Goal: Task Accomplishment & Management: Manage account settings

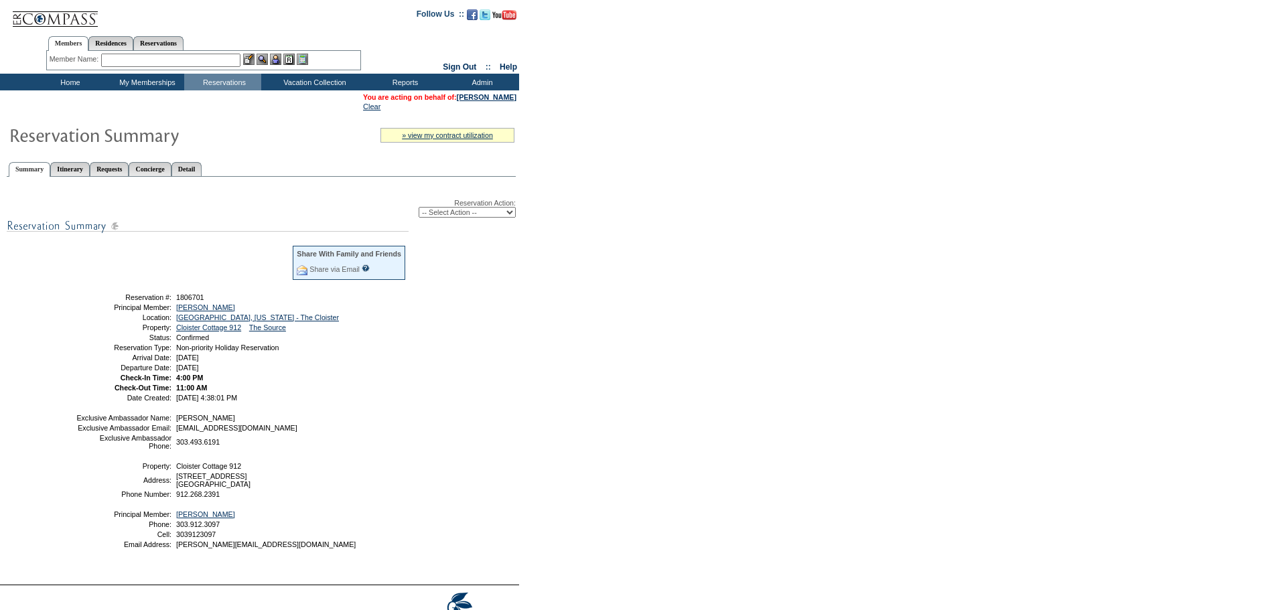
click at [437, 212] on select "-- Select Action -- Modify Reservation Dates Modify Reservation Cost Modify Occ…" at bounding box center [467, 212] width 97 height 11
select select "ChangeCost"
click at [419, 210] on select "-- Select Action -- Modify Reservation Dates Modify Reservation Cost Modify Occ…" at bounding box center [467, 212] width 97 height 11
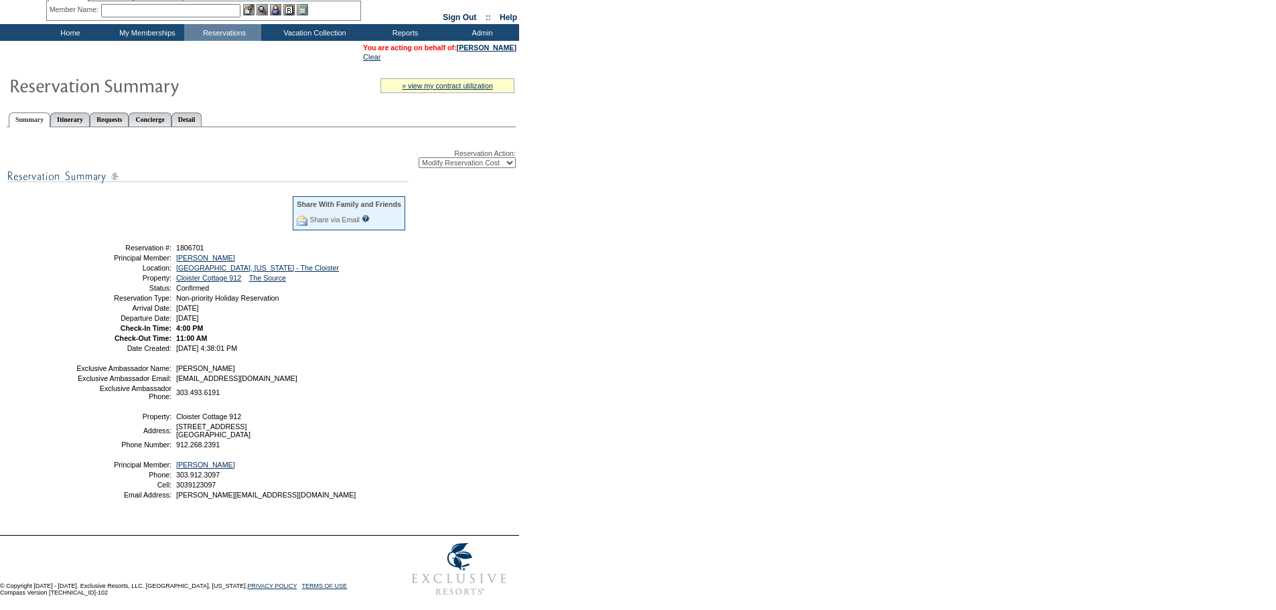
scroll to position [96, 0]
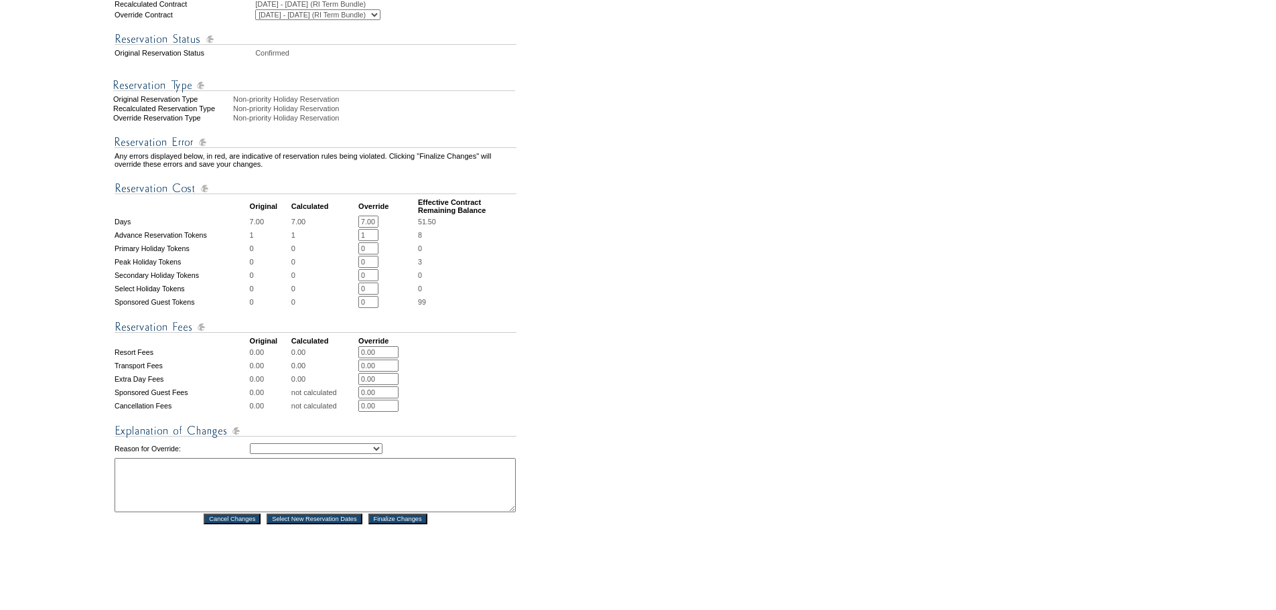
scroll to position [335, 0]
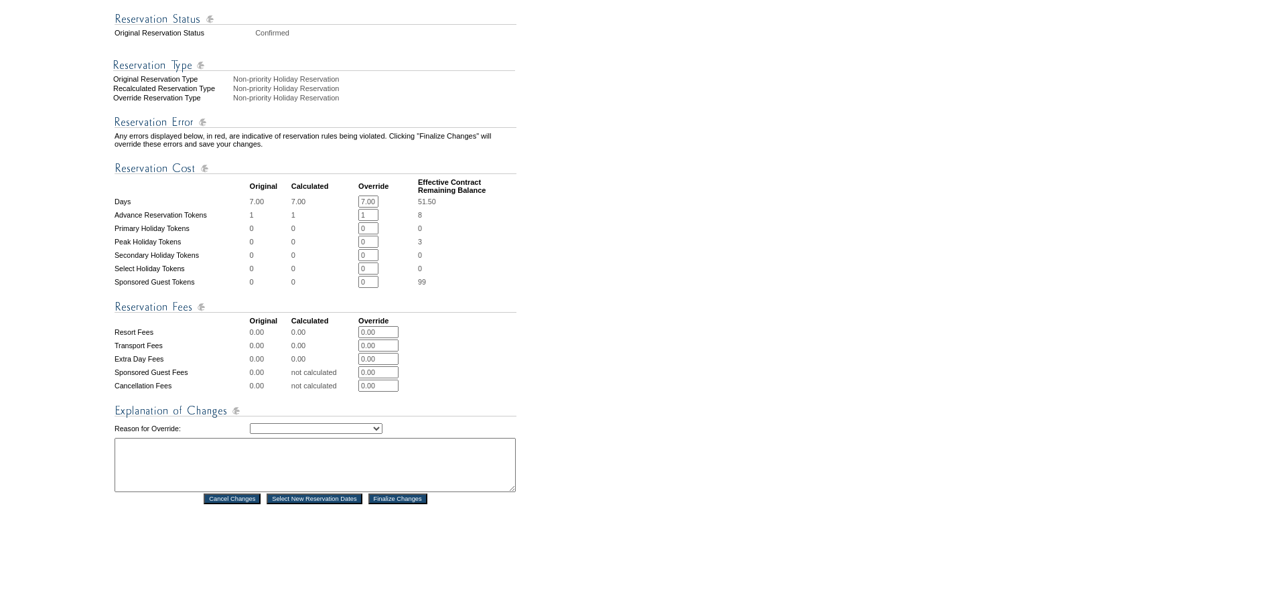
click at [224, 504] on input "Cancel Changes" at bounding box center [232, 499] width 57 height 11
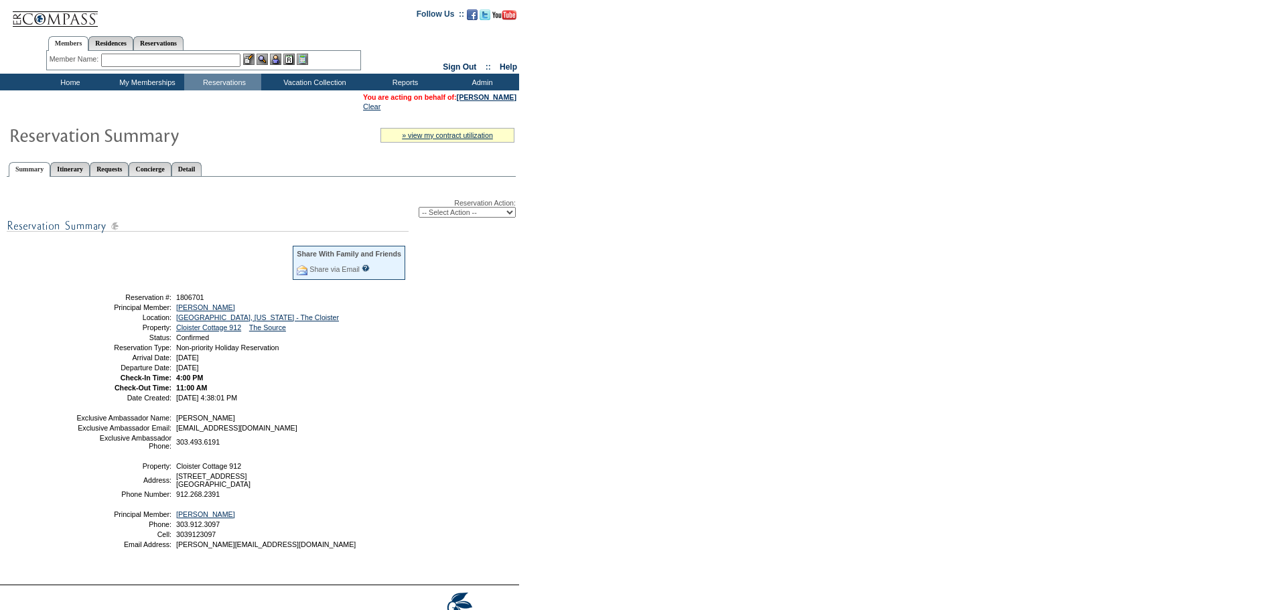
click at [146, 60] on input "text" at bounding box center [170, 60] width 139 height 13
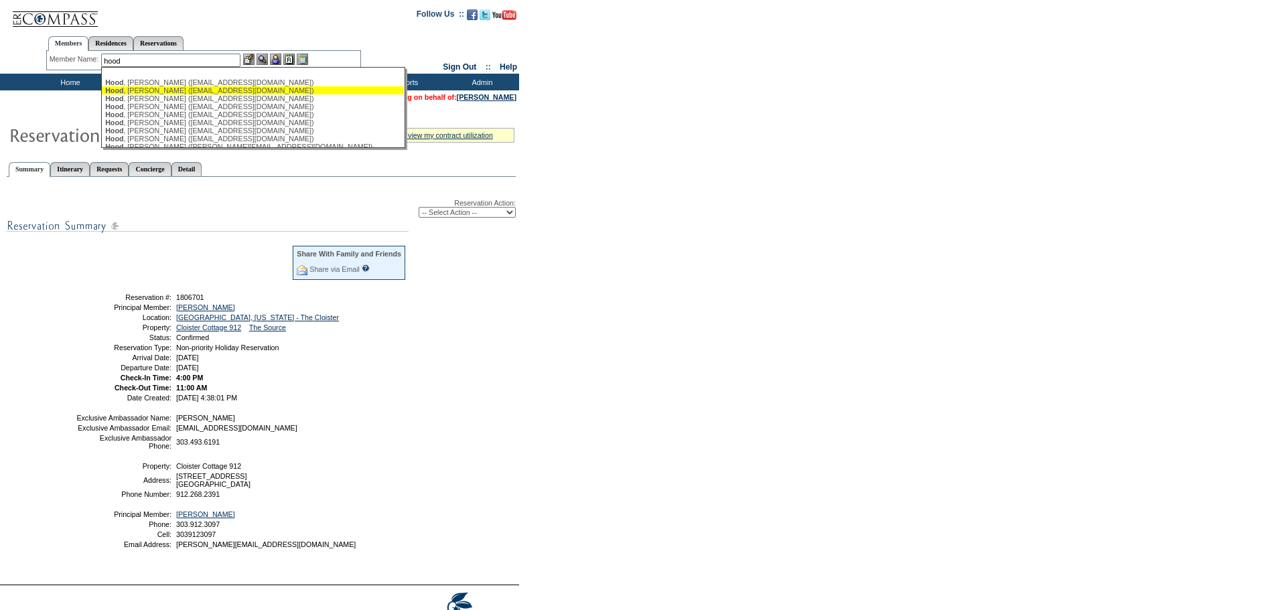
click at [139, 93] on div "[PERSON_NAME] ([EMAIL_ADDRESS][DOMAIN_NAME])" at bounding box center [252, 90] width 295 height 8
type input "[PERSON_NAME] ([EMAIL_ADDRESS][DOMAIN_NAME])"
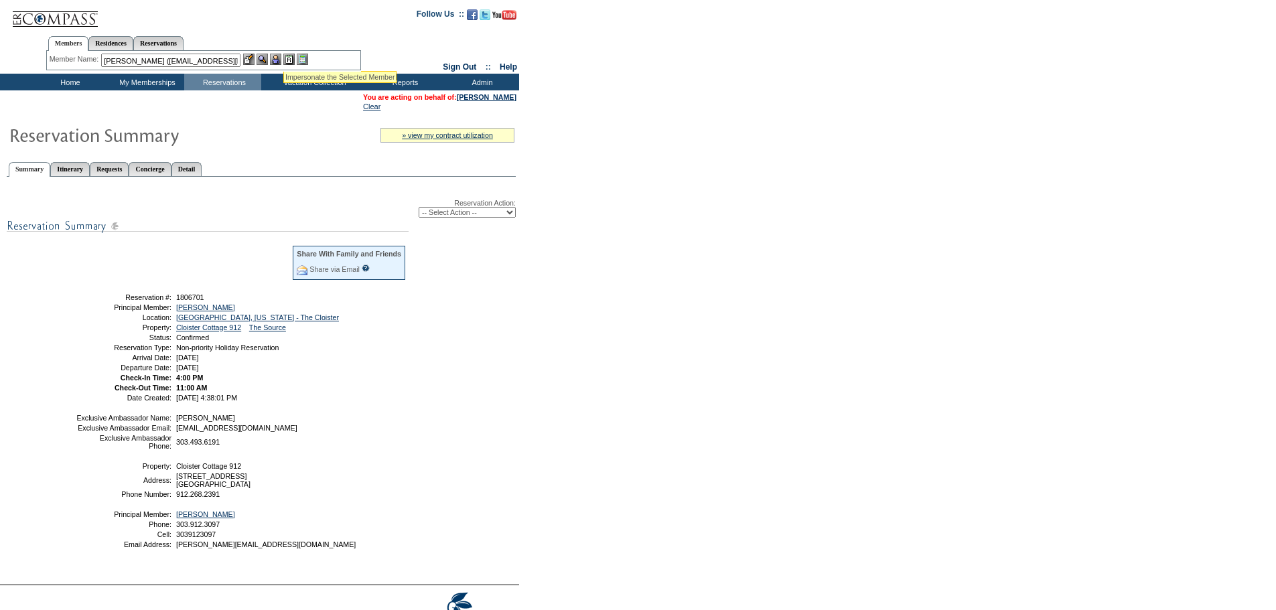
click at [287, 56] on img at bounding box center [288, 59] width 11 height 11
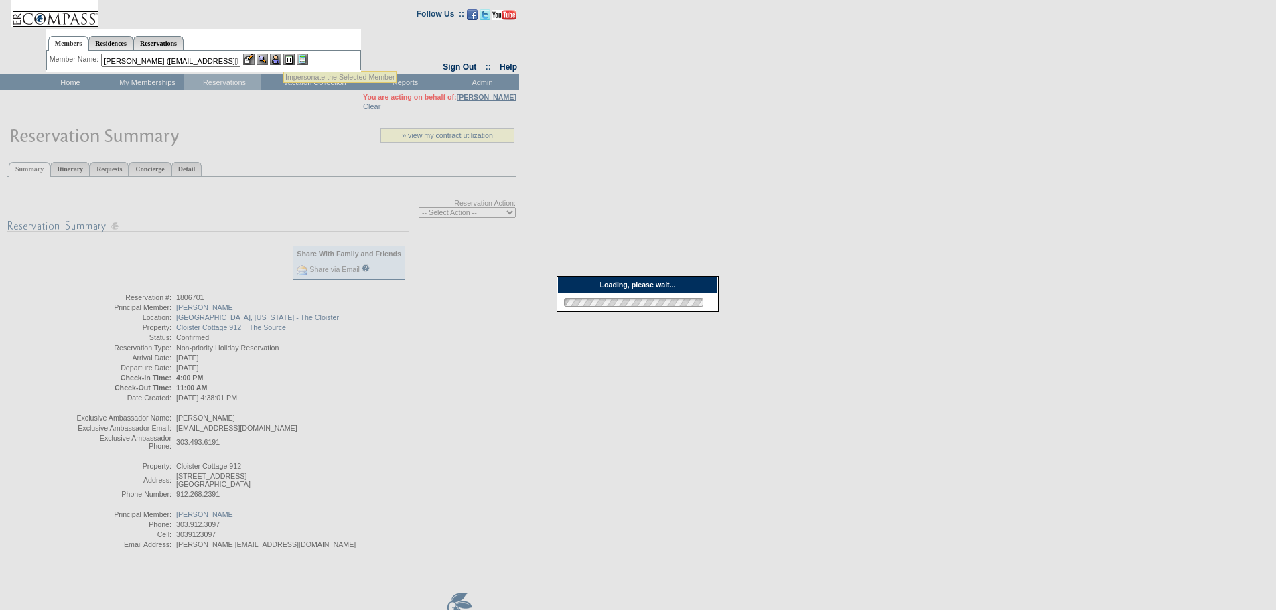
click at [281, 60] on img at bounding box center [275, 59] width 11 height 11
